Goal: Check status: Check status

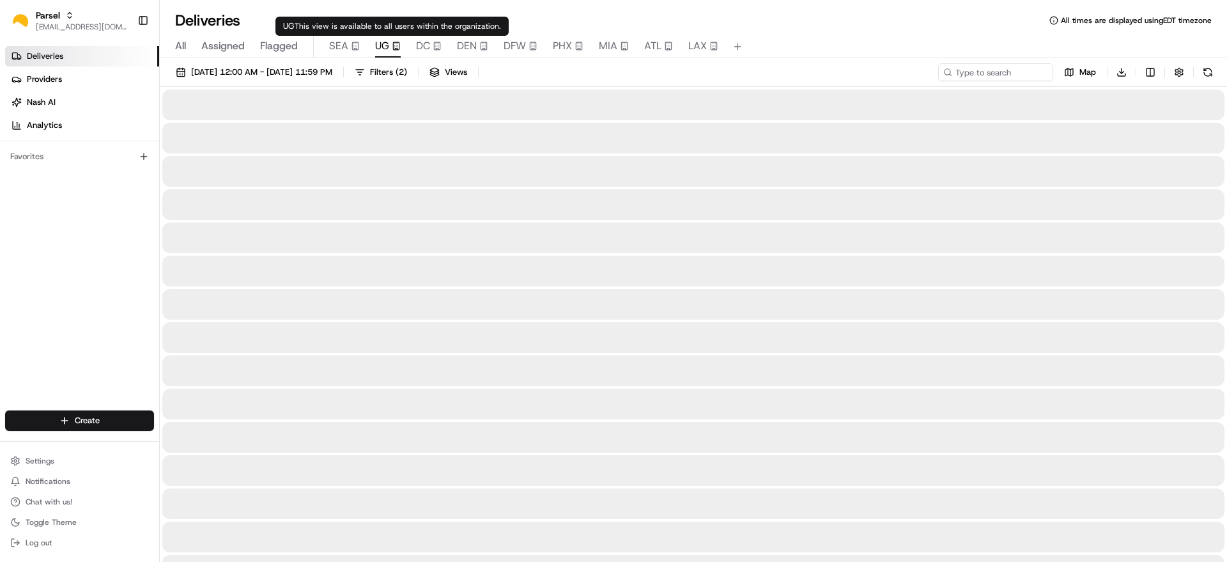
click at [392, 45] on icon "button" at bounding box center [396, 46] width 9 height 9
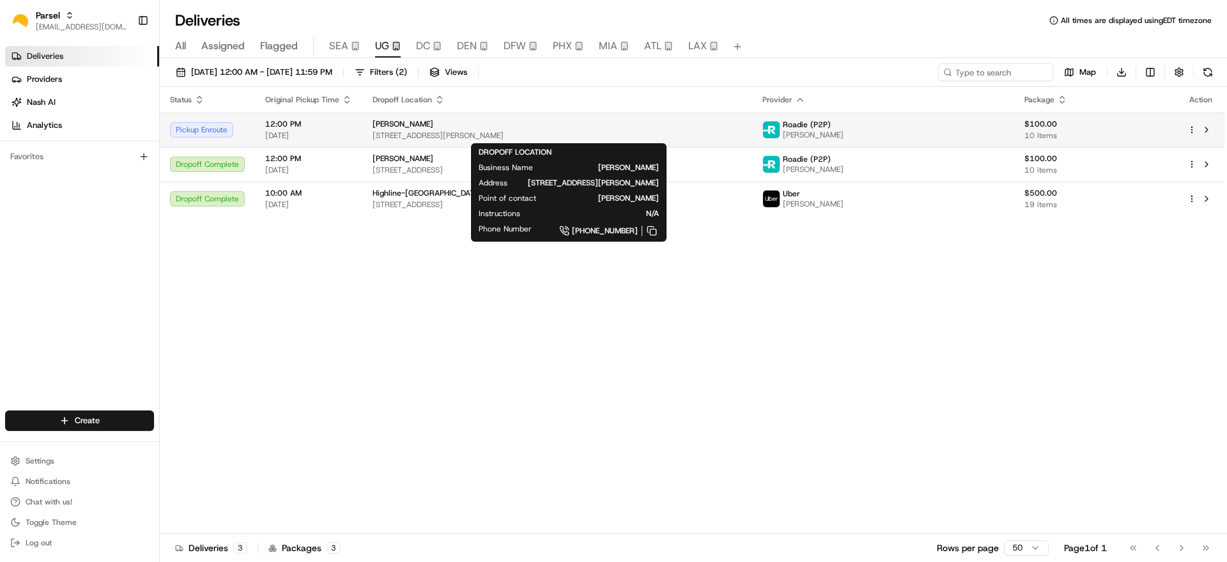
click at [483, 125] on div "[PERSON_NAME]" at bounding box center [557, 124] width 369 height 10
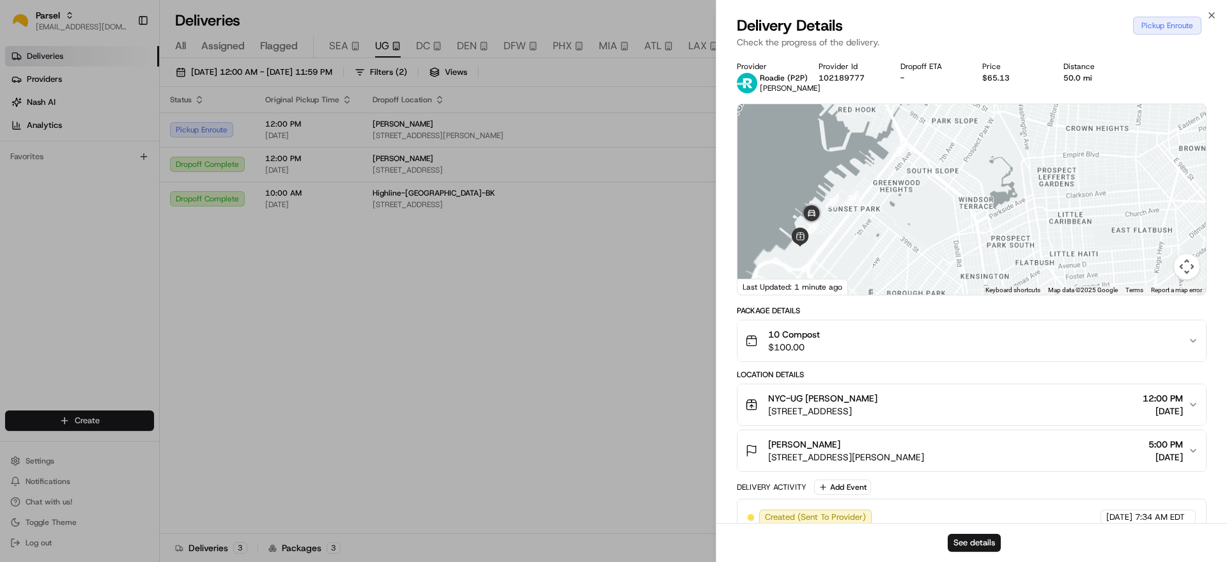
drag, startPoint x: 774, startPoint y: 243, endPoint x: 956, endPoint y: 221, distance: 183.4
click at [955, 222] on div at bounding box center [972, 199] width 468 height 190
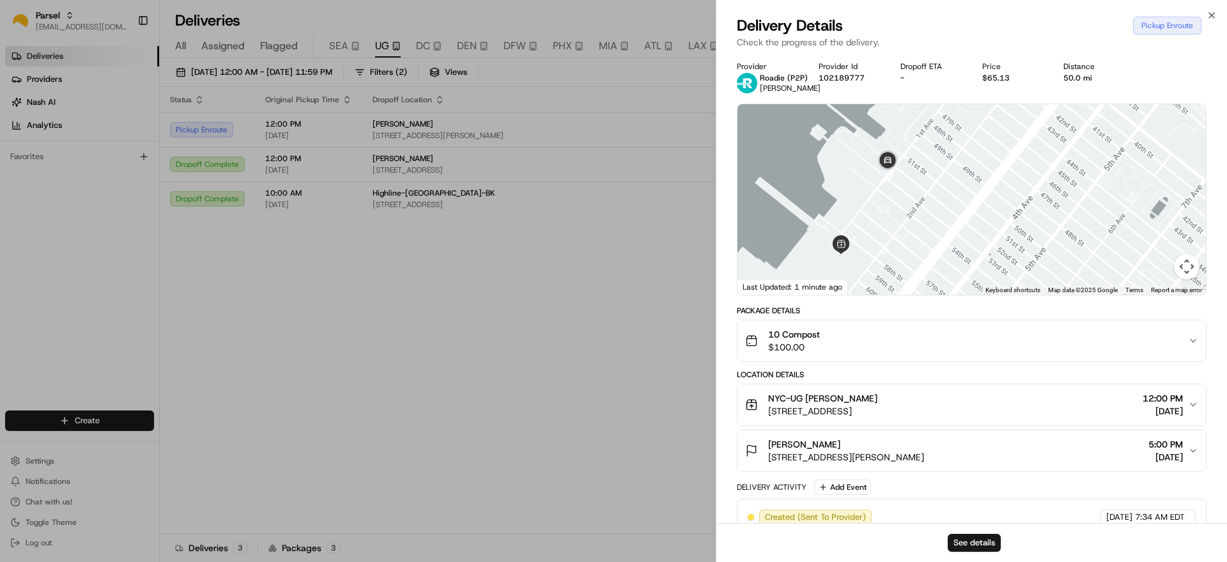
drag, startPoint x: 877, startPoint y: 238, endPoint x: 953, endPoint y: 196, distance: 87.0
click at [953, 196] on div at bounding box center [972, 199] width 468 height 190
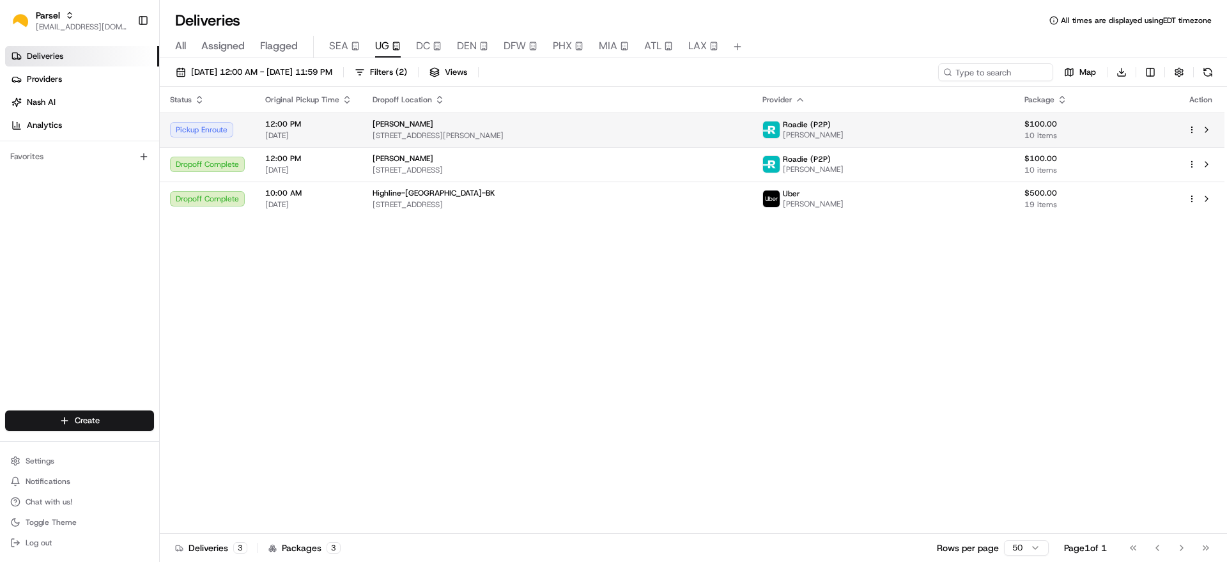
click at [442, 139] on span "[STREET_ADDRESS][PERSON_NAME]" at bounding box center [557, 135] width 369 height 10
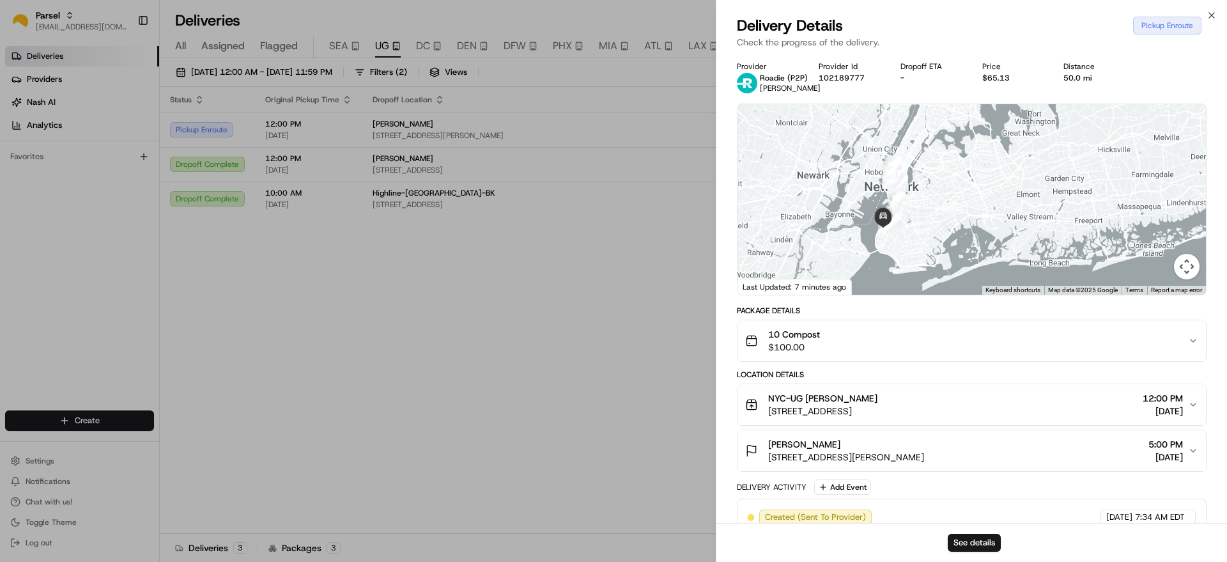
click at [851, 69] on body "Parsel [EMAIL_ADDRESS][DOMAIN_NAME] Toggle Sidebar Deliveries Providers [PERSON…" at bounding box center [613, 281] width 1227 height 562
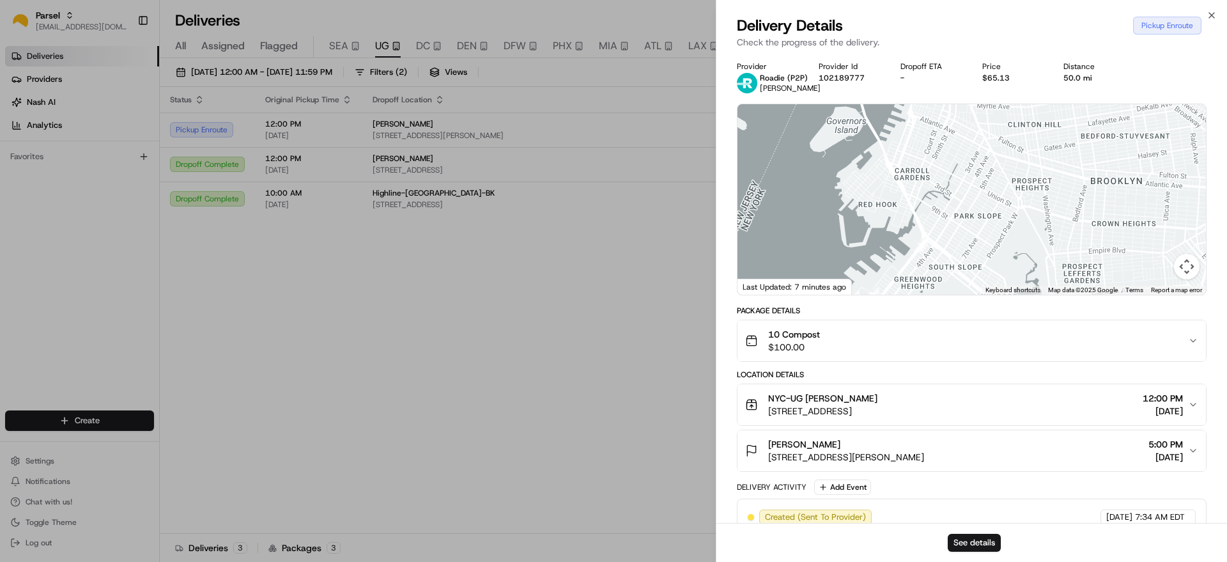
drag, startPoint x: 876, startPoint y: 251, endPoint x: 932, endPoint y: 128, distance: 135.0
click at [931, 128] on div at bounding box center [972, 199] width 468 height 190
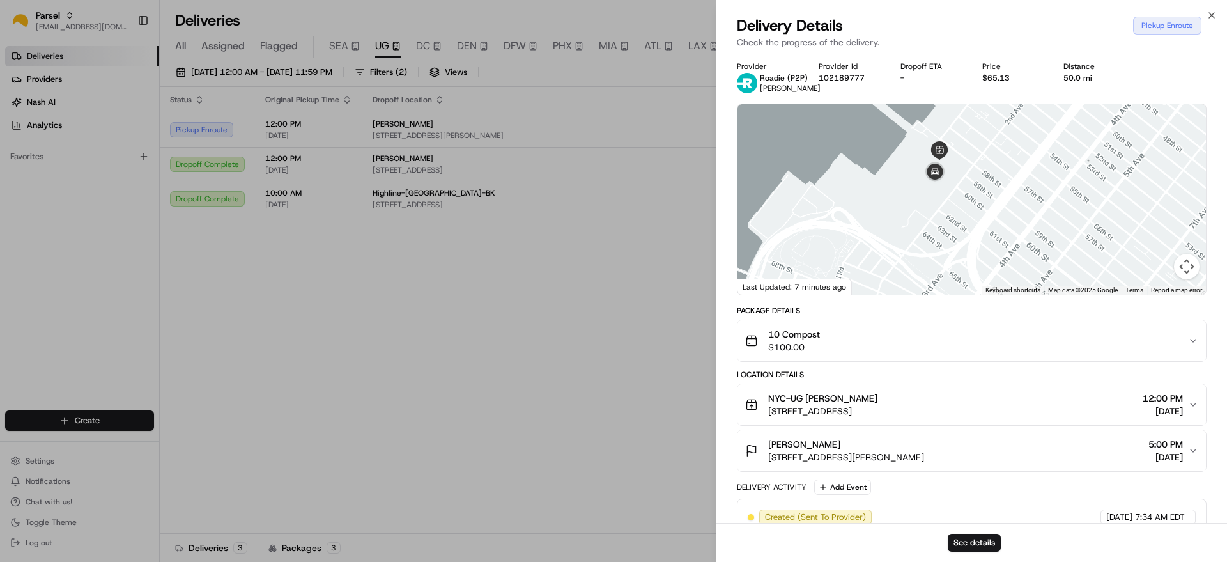
drag, startPoint x: 954, startPoint y: 123, endPoint x: 946, endPoint y: 200, distance: 77.7
click at [946, 200] on div at bounding box center [972, 199] width 468 height 190
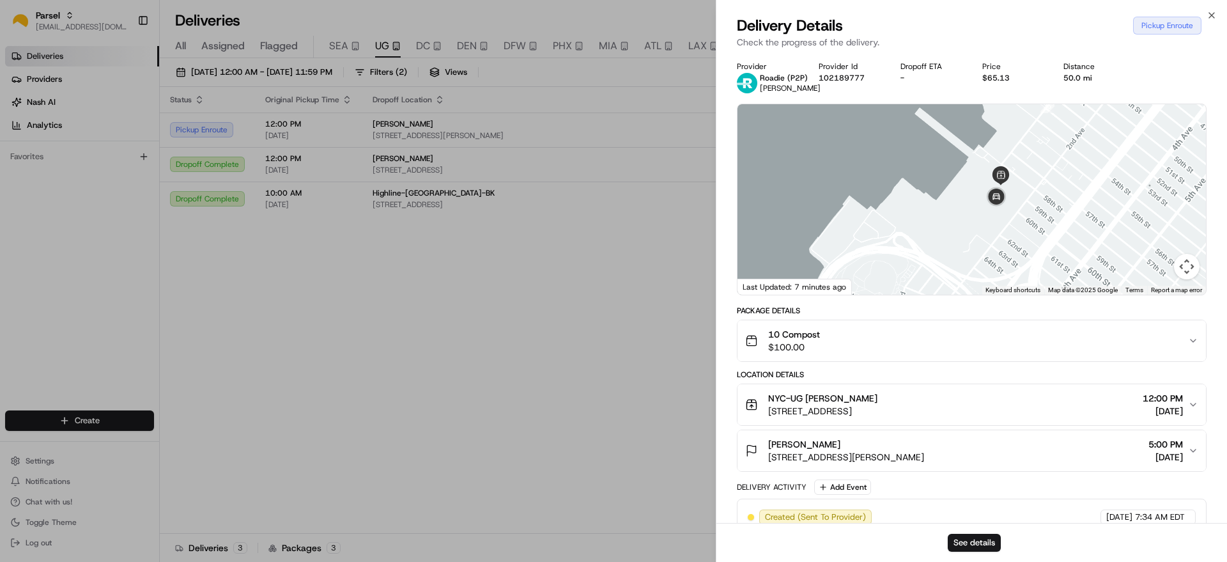
click at [977, 554] on div "See details" at bounding box center [971, 542] width 511 height 39
click at [977, 550] on button "See details" at bounding box center [974, 543] width 53 height 18
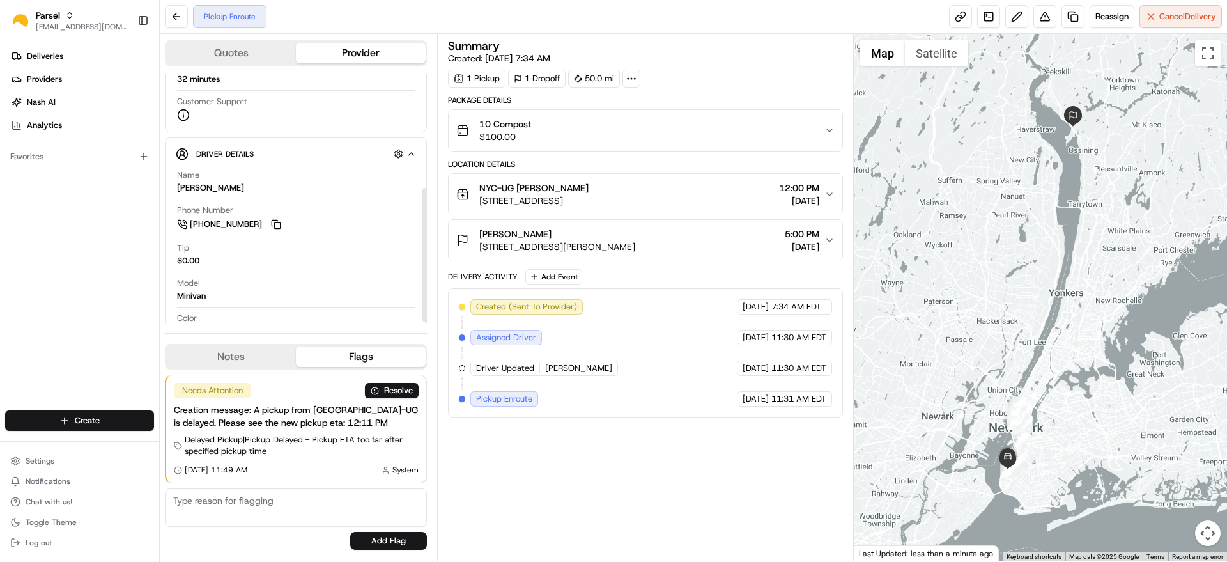
scroll to position [217, 0]
